Goal: Navigation & Orientation: Find specific page/section

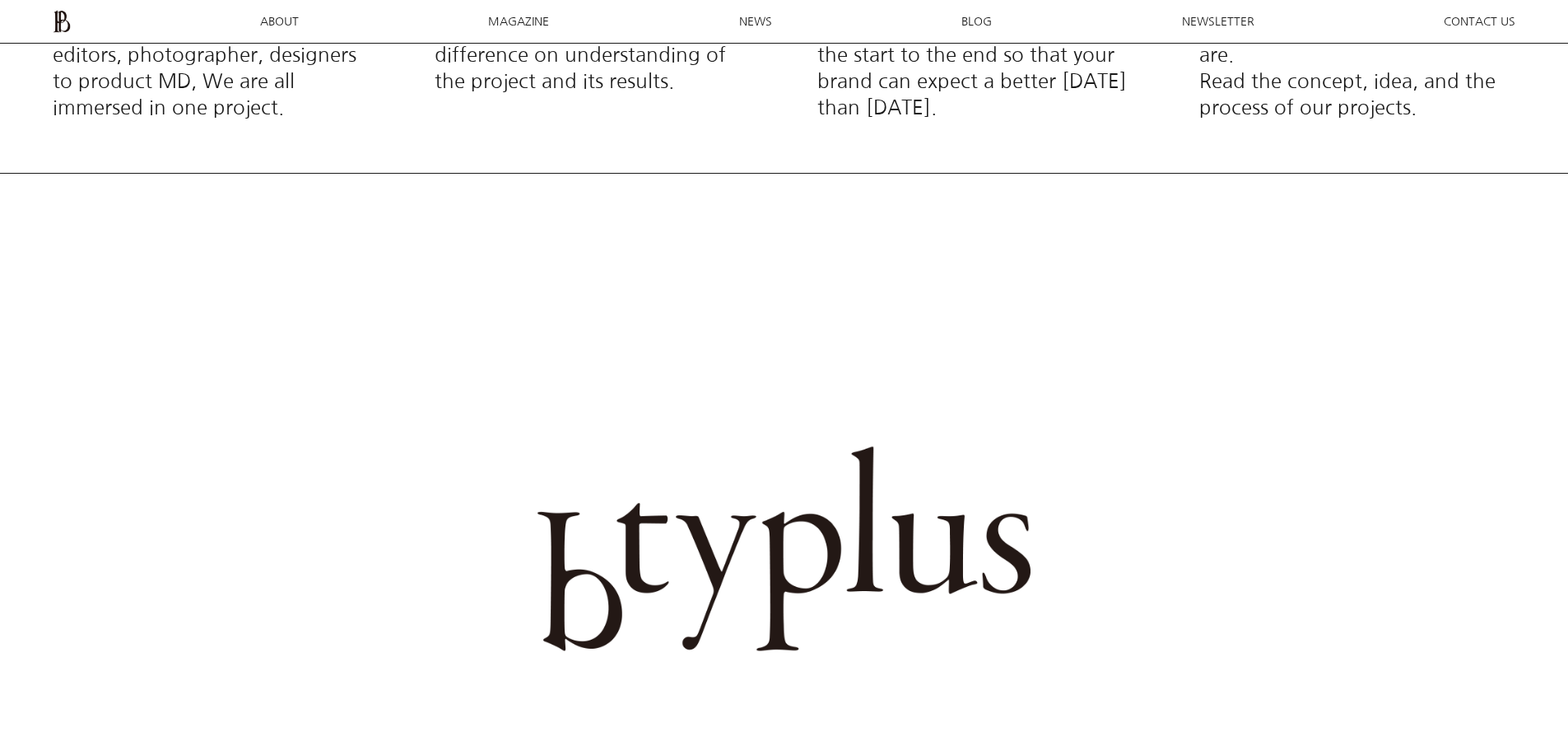
scroll to position [388, 0]
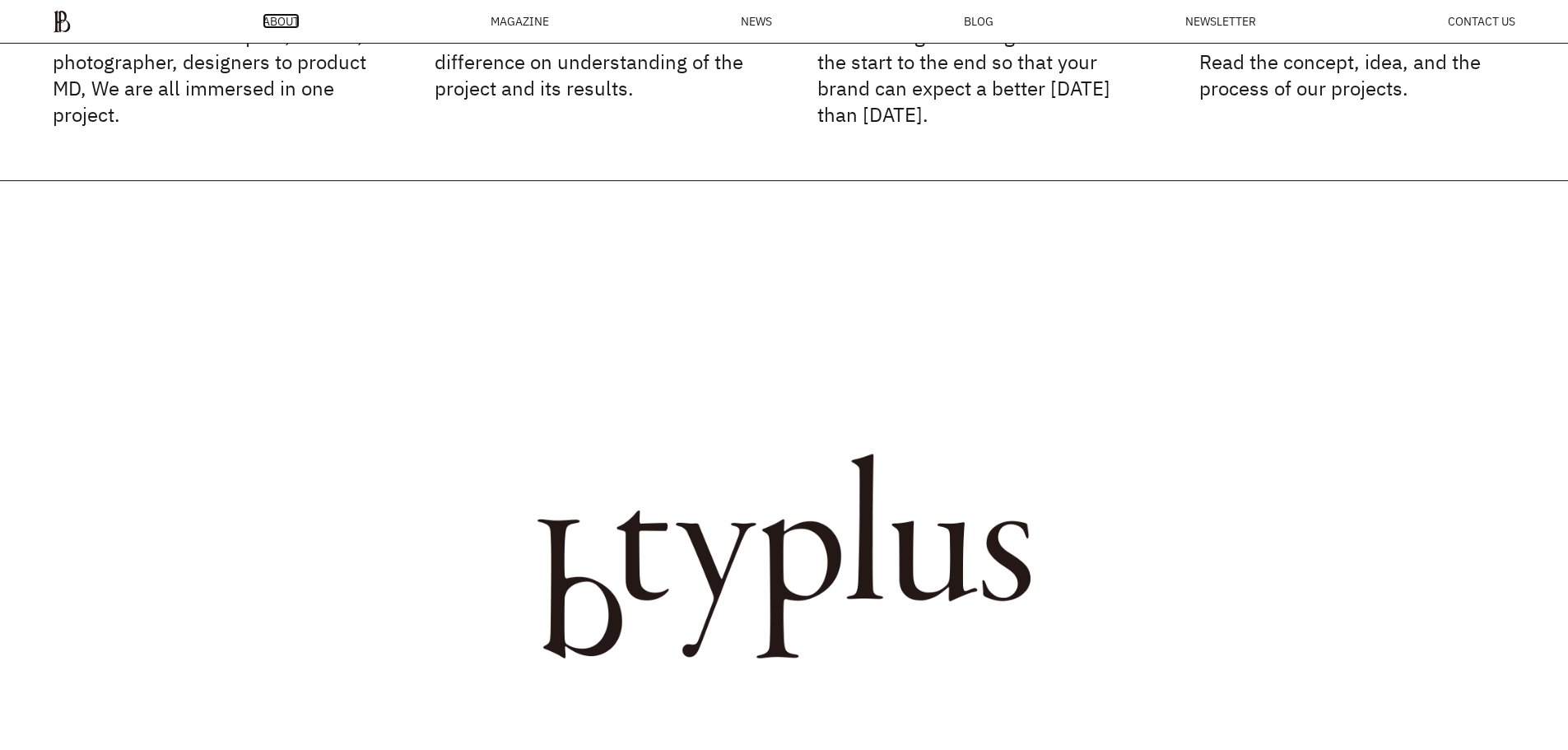
click at [286, 21] on span "ABOUT" at bounding box center [281, 21] width 37 height 12
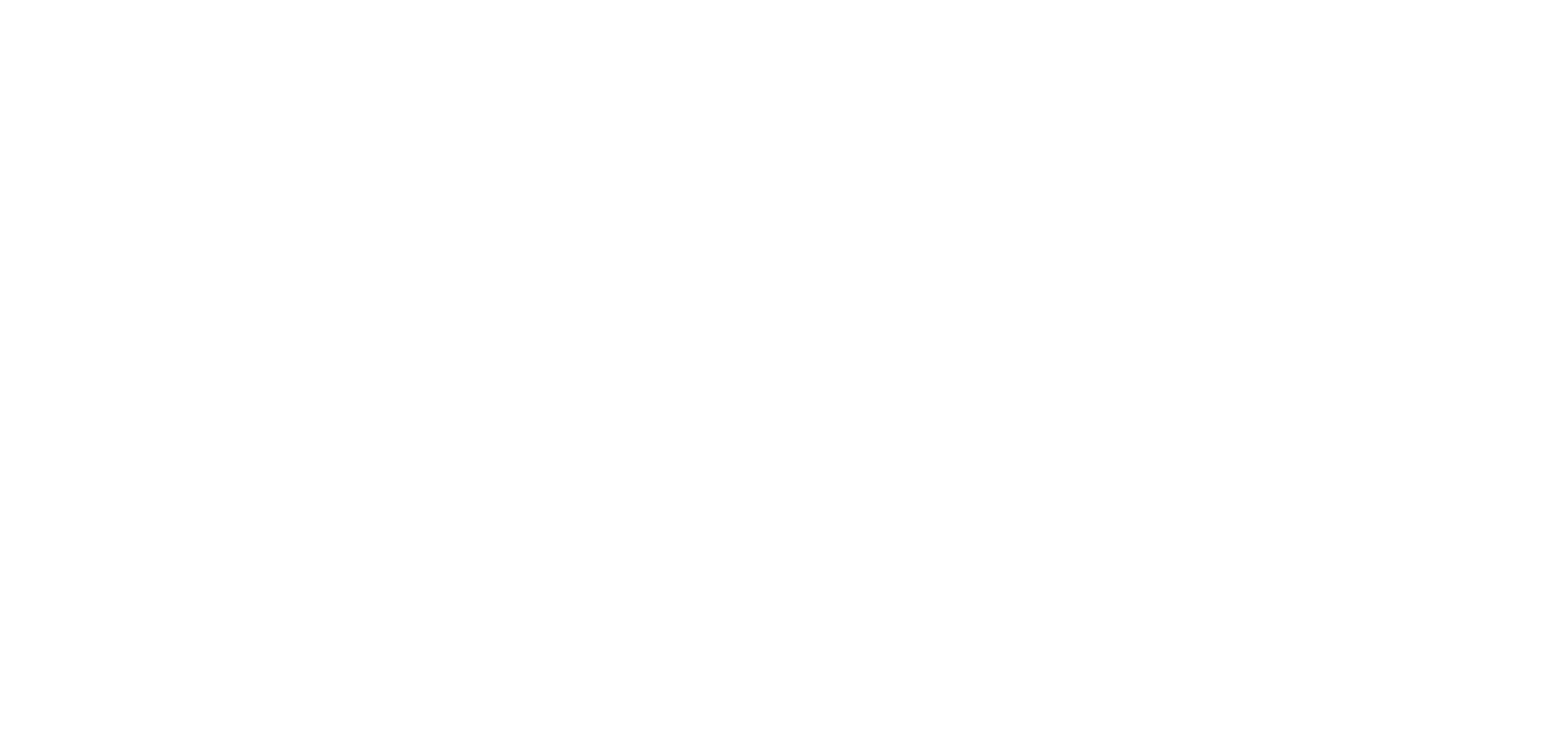
click at [0, 0] on html at bounding box center [0, 0] width 0 height 0
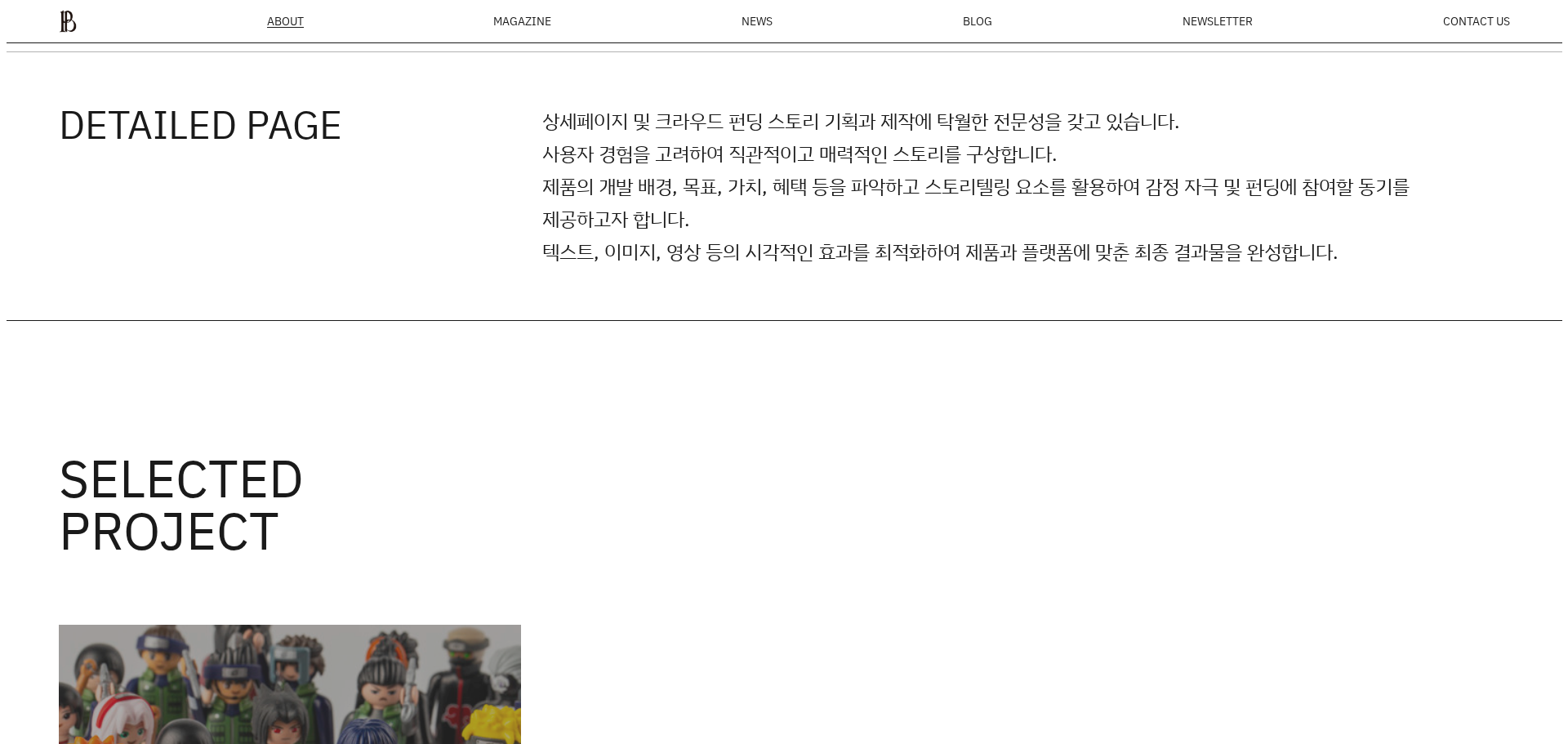
scroll to position [3246, 0]
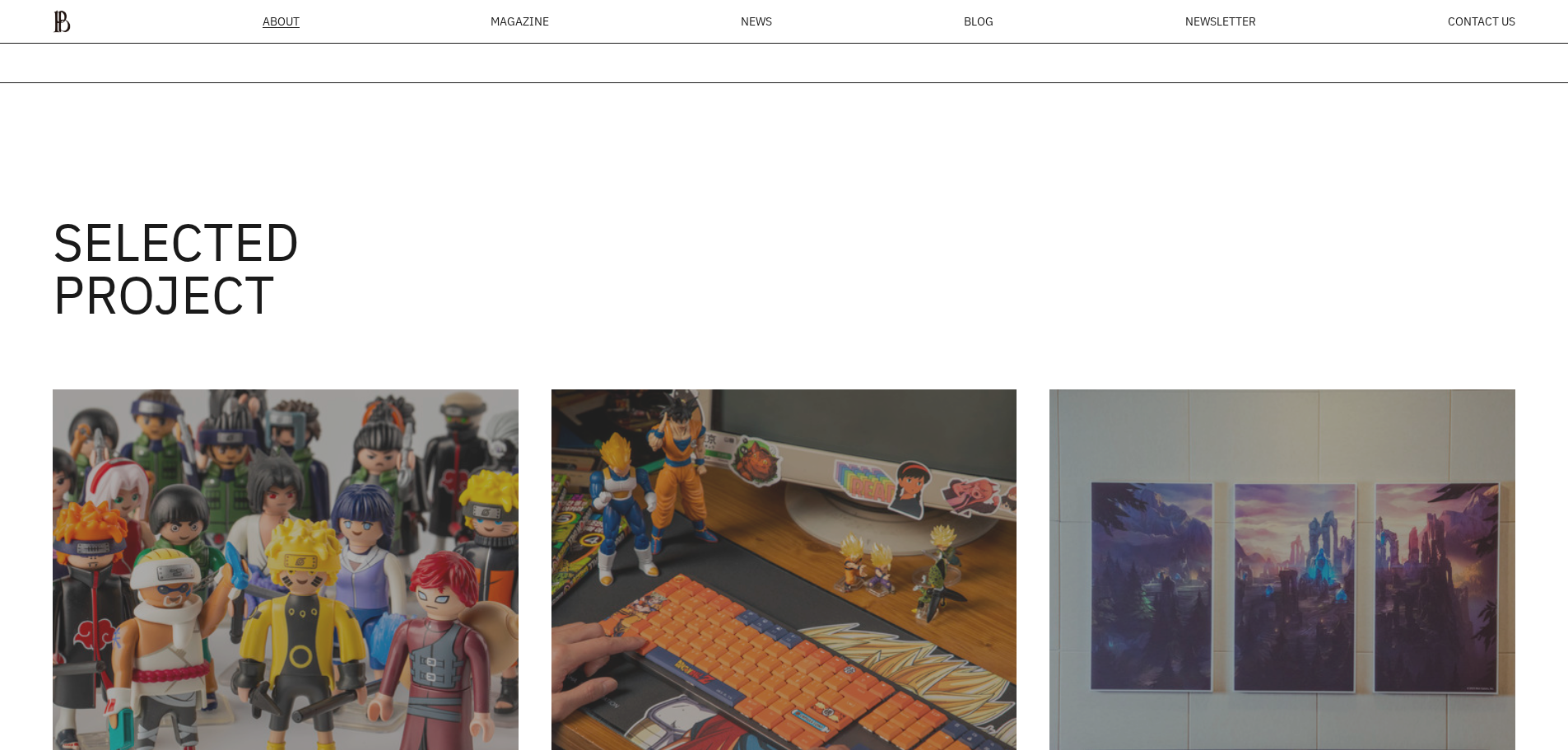
click at [518, 26] on div "MAGAZINE" at bounding box center [520, 21] width 59 height 12
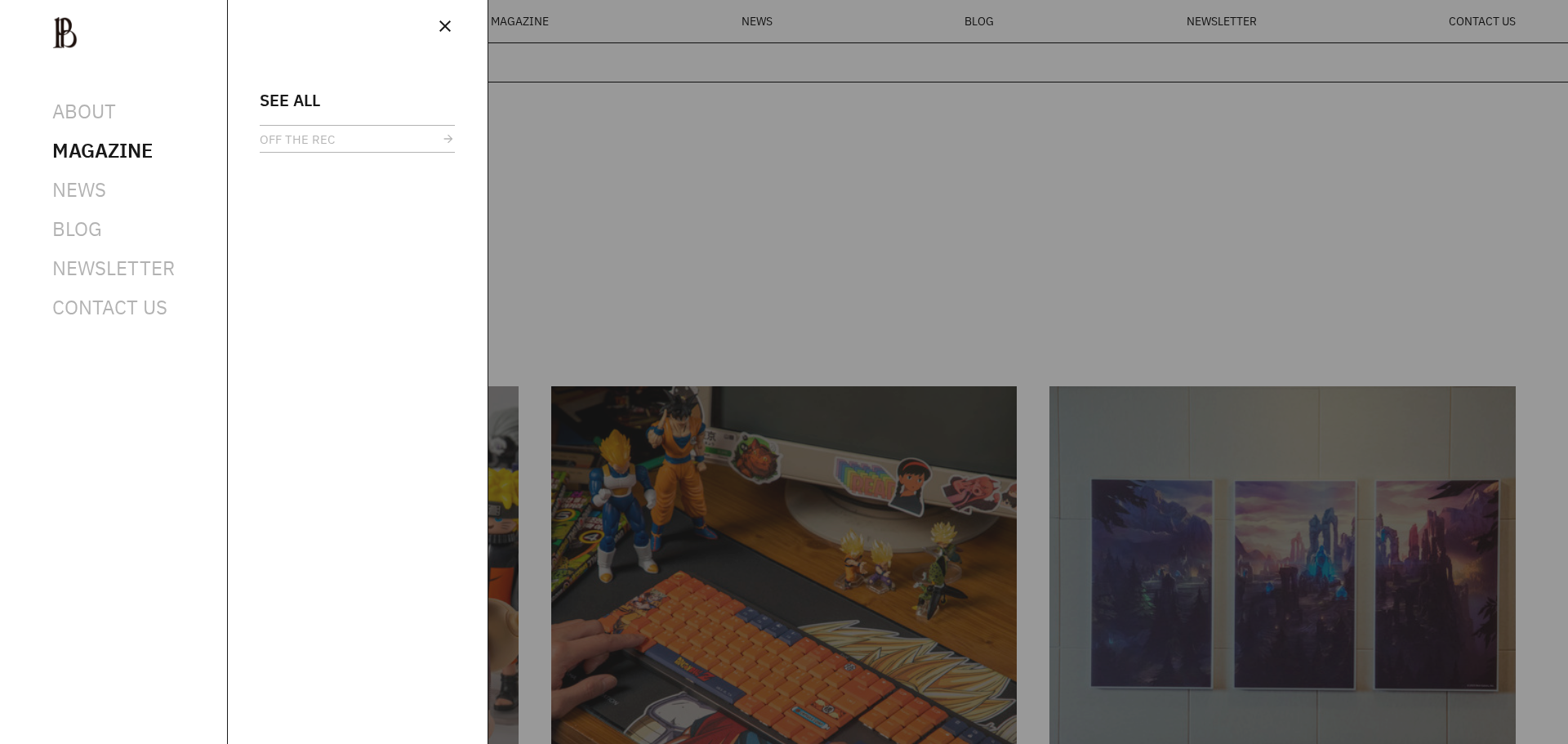
scroll to position [0, 0]
click at [320, 143] on span "OFF THE REC" at bounding box center [297, 138] width 76 height 12
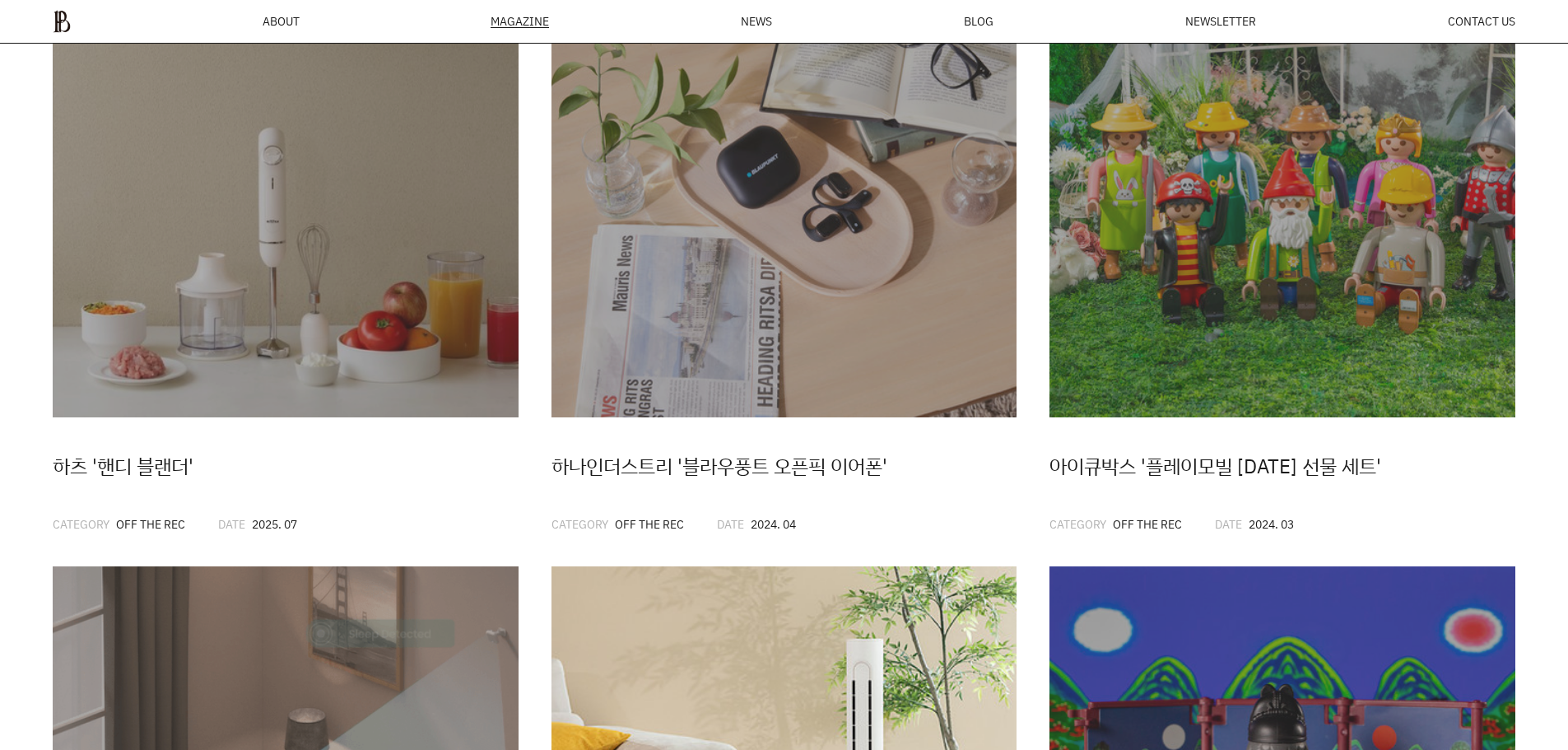
scroll to position [718, 0]
